Goal: Navigation & Orientation: Find specific page/section

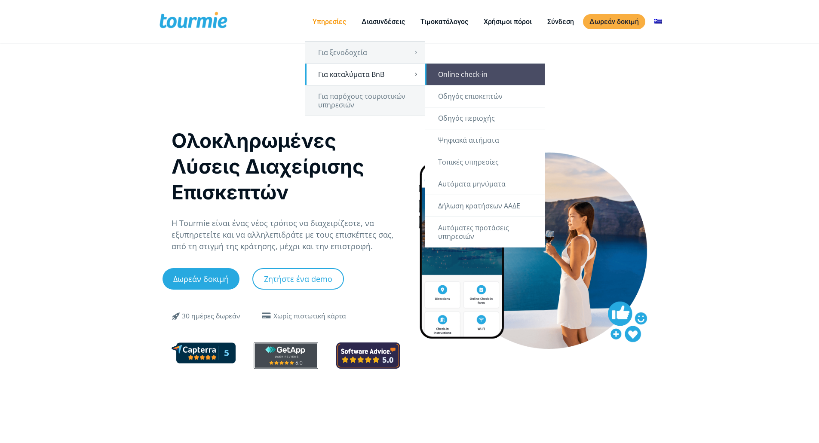
click at [459, 76] on link "Online check-in" at bounding box center [484, 74] width 119 height 21
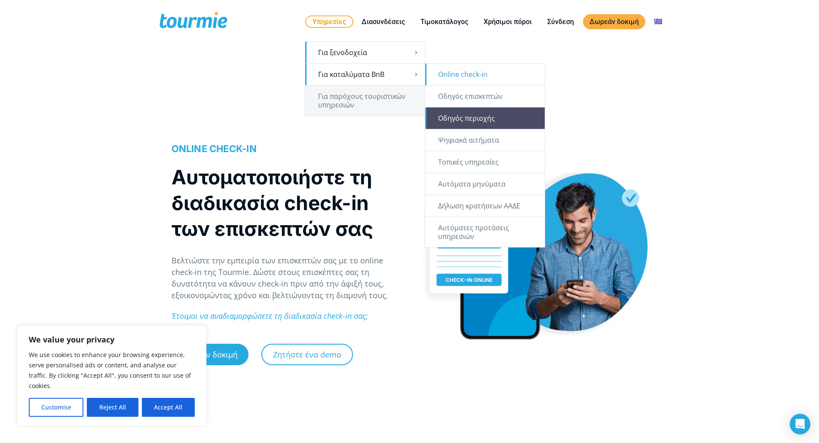
click at [487, 118] on link "Οδηγός περιοχής" at bounding box center [484, 117] width 119 height 21
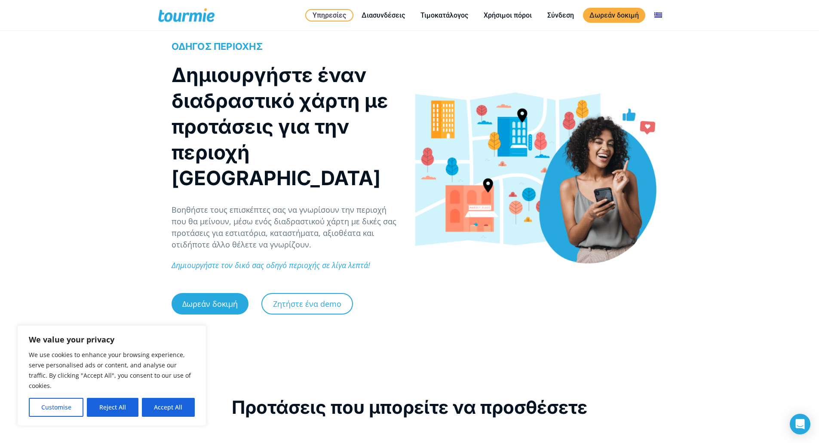
scroll to position [43, 0]
